Goal: Task Accomplishment & Management: Manage account settings

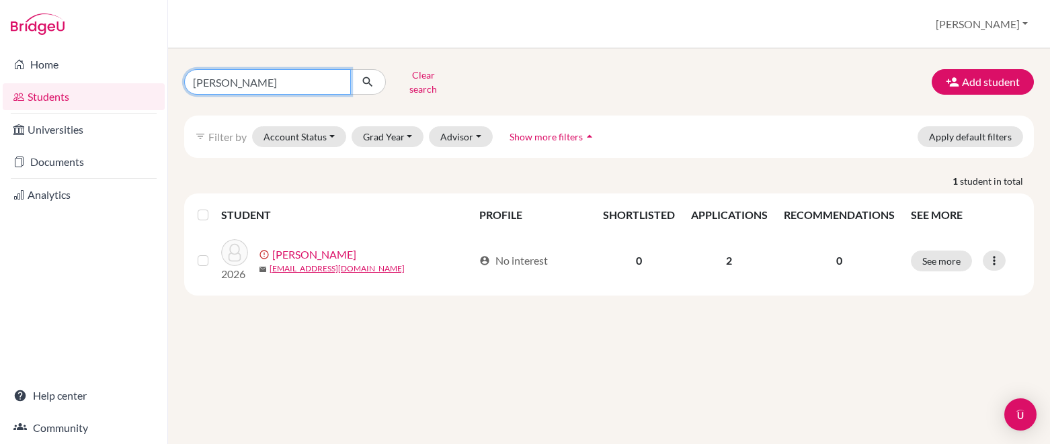
click at [340, 75] on input "tran" at bounding box center [267, 82] width 167 height 26
type input "rakiah"
click button "submit" at bounding box center [368, 82] width 36 height 26
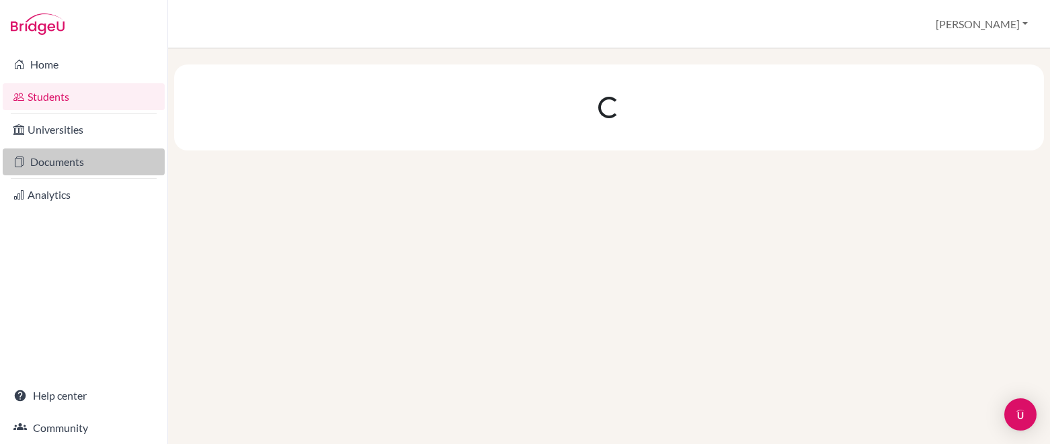
click at [70, 157] on link "Documents" at bounding box center [84, 162] width 162 height 27
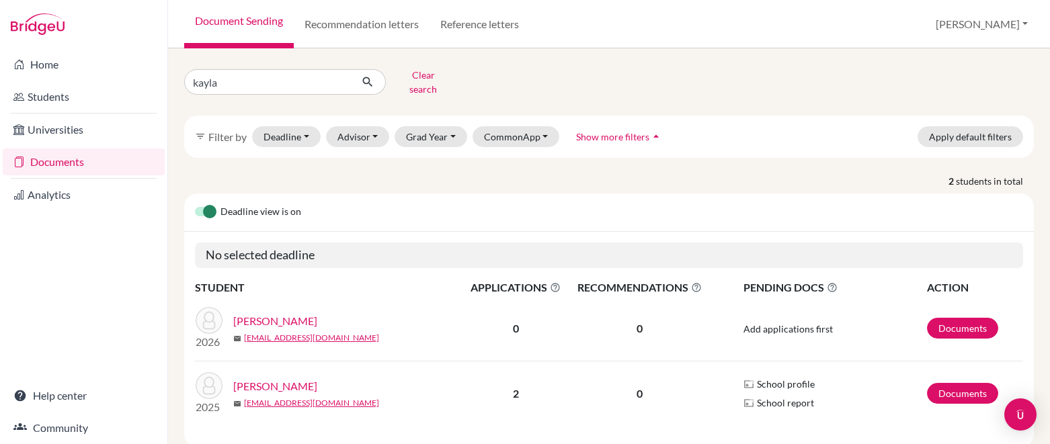
click at [255, 20] on link "Document Sending" at bounding box center [239, 24] width 110 height 48
click at [241, 79] on input "kayla" at bounding box center [267, 82] width 167 height 26
type input "rakiah"
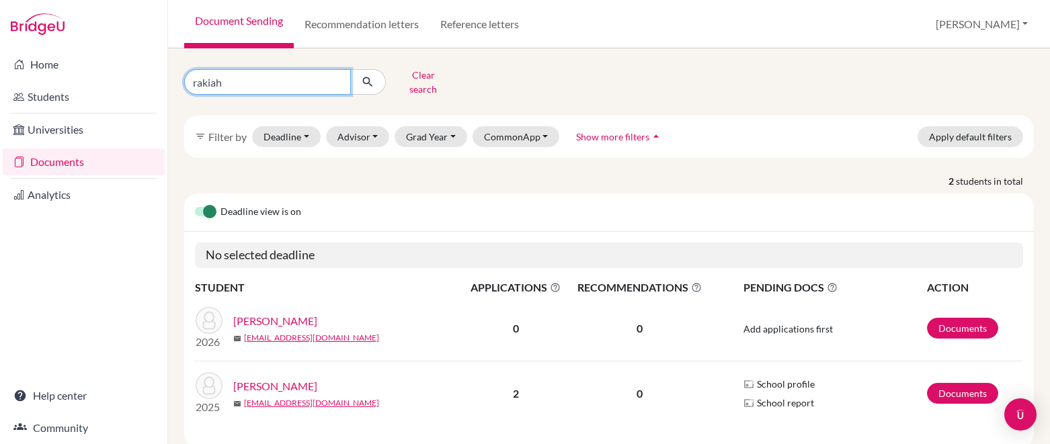
click button "submit" at bounding box center [368, 82] width 36 height 26
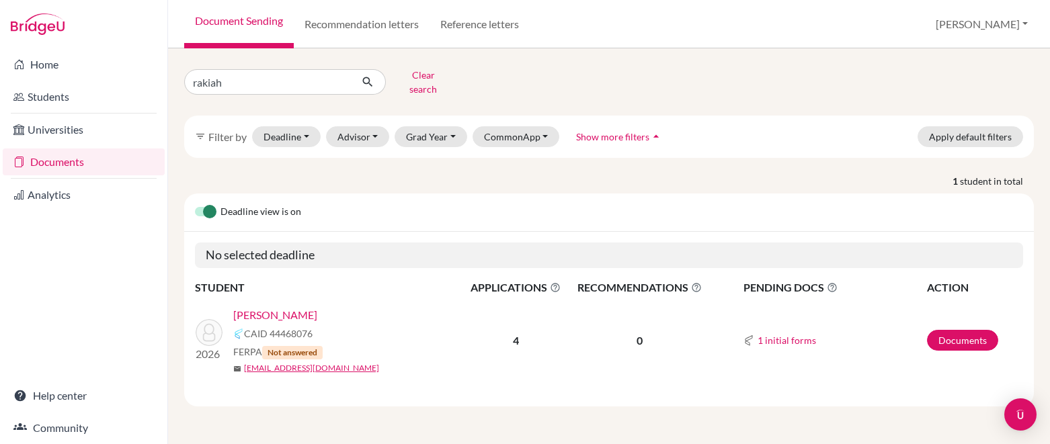
click at [307, 346] on span "Not answered" at bounding box center [292, 352] width 61 height 13
click at [303, 310] on link "[PERSON_NAME]" at bounding box center [275, 315] width 84 height 16
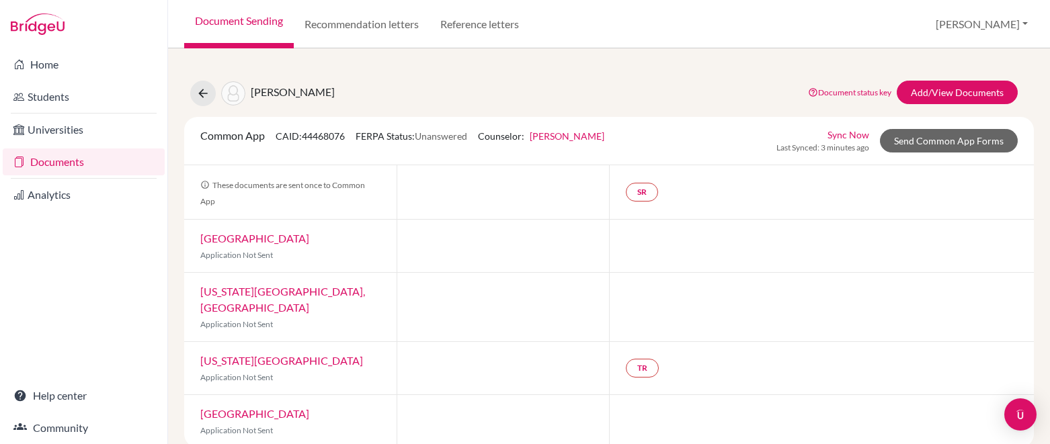
click at [851, 134] on link "Sync Now" at bounding box center [849, 135] width 42 height 14
click at [909, 141] on link "Send Common App Forms" at bounding box center [949, 141] width 138 height 24
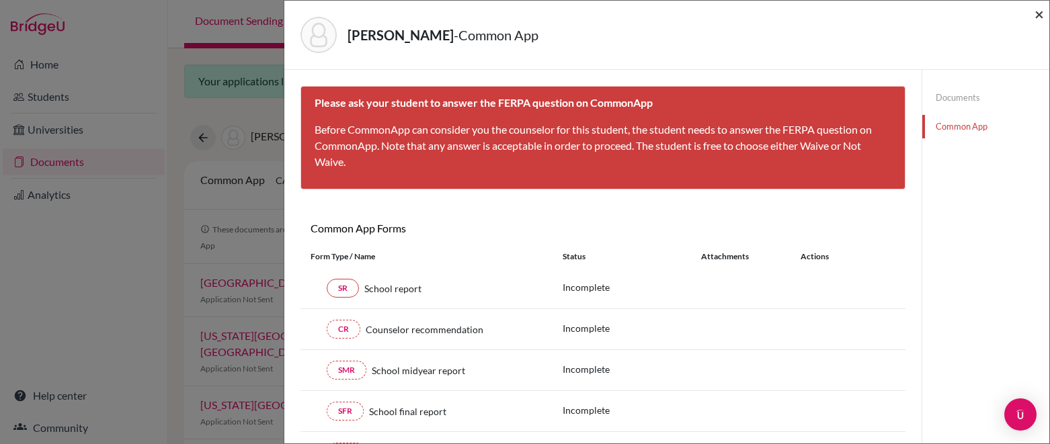
click at [1039, 15] on span "×" at bounding box center [1039, 13] width 9 height 19
